Goal: Obtain resource: Download file/media

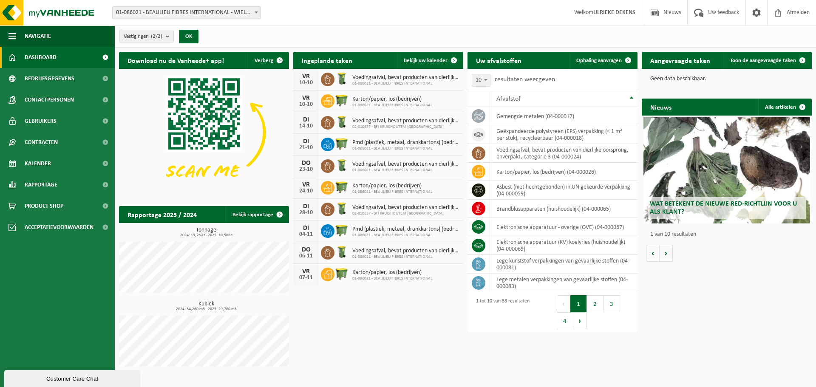
drag, startPoint x: 321, startPoint y: 78, endPoint x: 316, endPoint y: 78, distance: 5.5
click at [321, 78] on span at bounding box center [328, 80] width 14 height 14
click at [430, 62] on span "Bekijk uw kalender" at bounding box center [426, 61] width 44 height 6
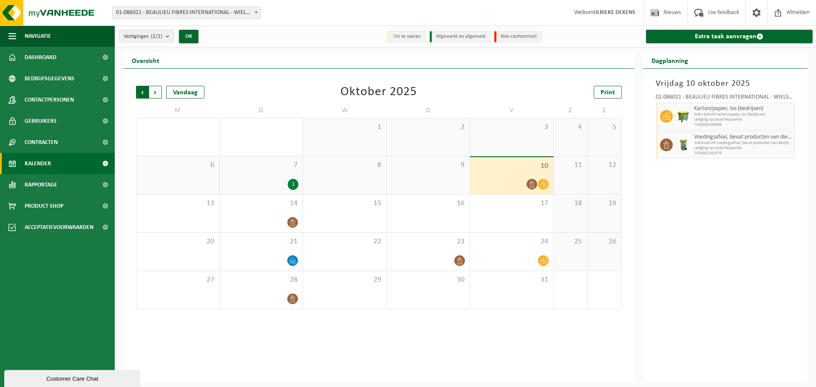
click at [155, 90] on span "Volgende" at bounding box center [155, 92] width 13 height 13
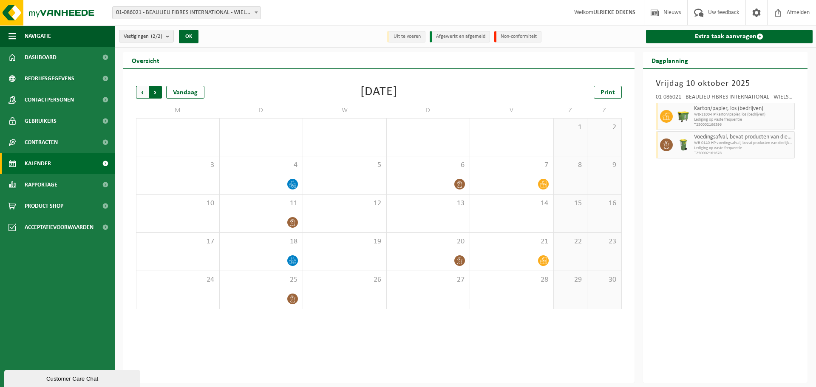
click at [143, 94] on span "Vorige" at bounding box center [142, 92] width 13 height 13
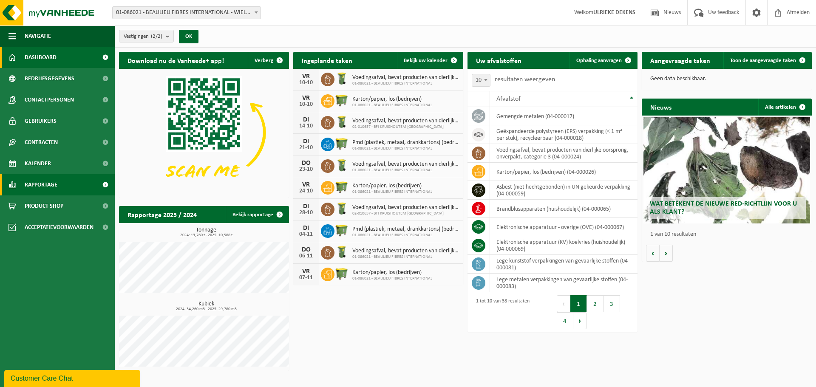
click at [81, 184] on link "Rapportage" at bounding box center [57, 184] width 115 height 21
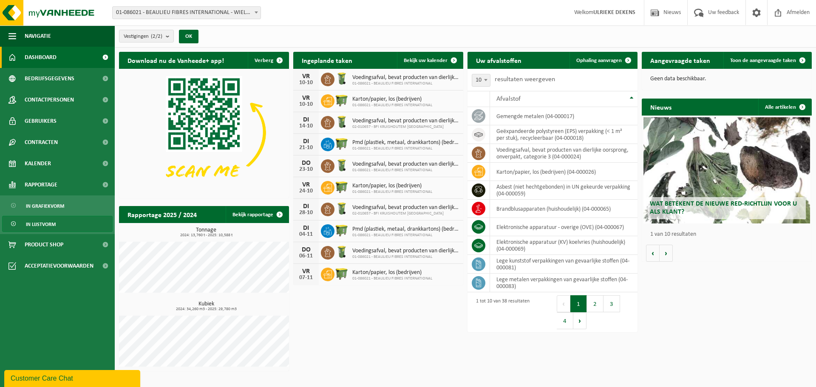
click at [48, 229] on span "In lijstvorm" at bounding box center [41, 224] width 30 height 16
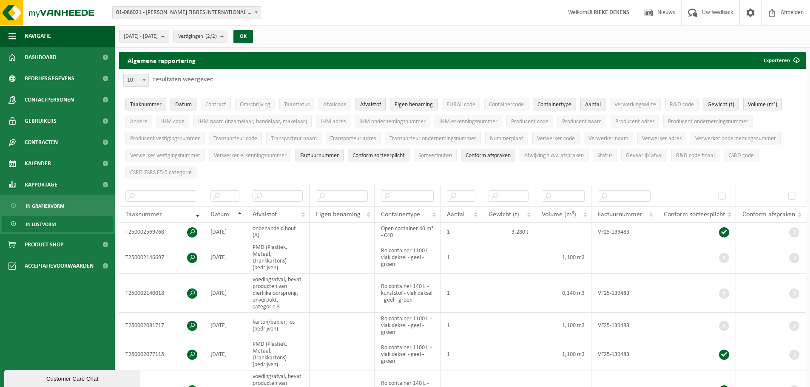
click at [183, 104] on span "Datum" at bounding box center [183, 105] width 17 height 6
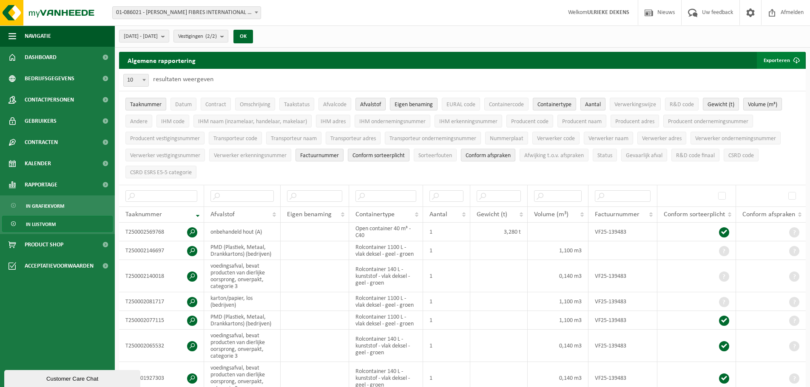
click at [779, 61] on button "Exporteren" at bounding box center [780, 60] width 48 height 17
click at [778, 93] on link "Alle beschikbare kolommen" at bounding box center [765, 94] width 77 height 17
